Goal: Find specific page/section: Find specific page/section

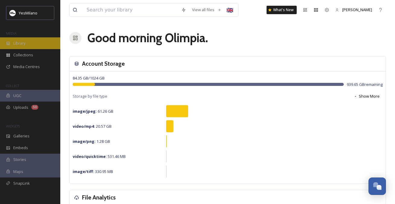
click at [21, 42] on span "Library" at bounding box center [19, 43] width 12 height 6
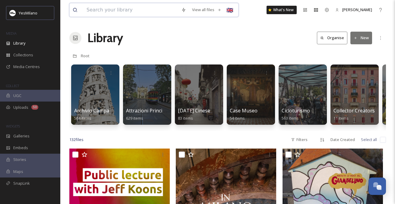
click at [143, 10] on input at bounding box center [130, 9] width 95 height 13
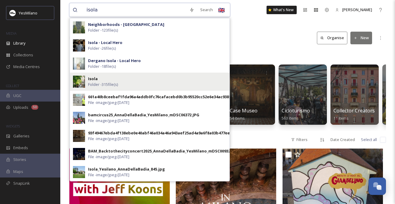
type input "isola"
click at [122, 76] on div "Isola Folder - 315 file(s)" at bounding box center [157, 81] width 138 height 11
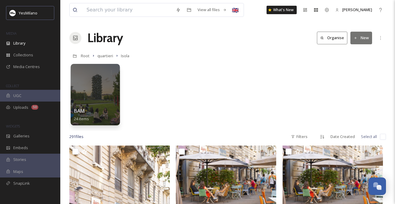
click at [105, 85] on div at bounding box center [94, 94] width 49 height 61
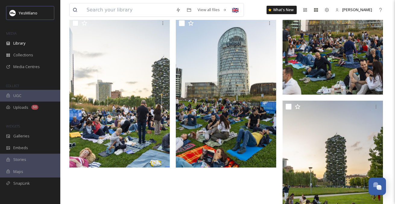
scroll to position [883, 0]
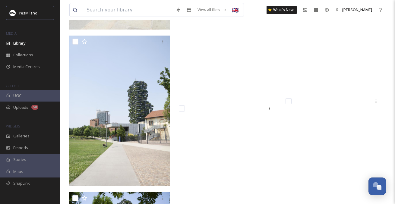
scroll to position [5254, 0]
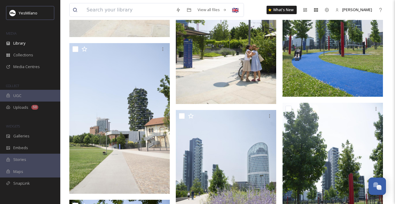
click at [232, 73] on img at bounding box center [226, 29] width 100 height 151
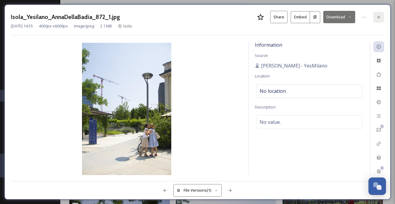
click at [378, 13] on div at bounding box center [378, 17] width 11 height 11
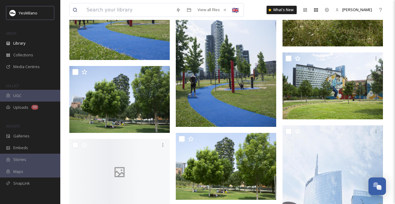
scroll to position [5773, 0]
